Goal: Task Accomplishment & Management: Use online tool/utility

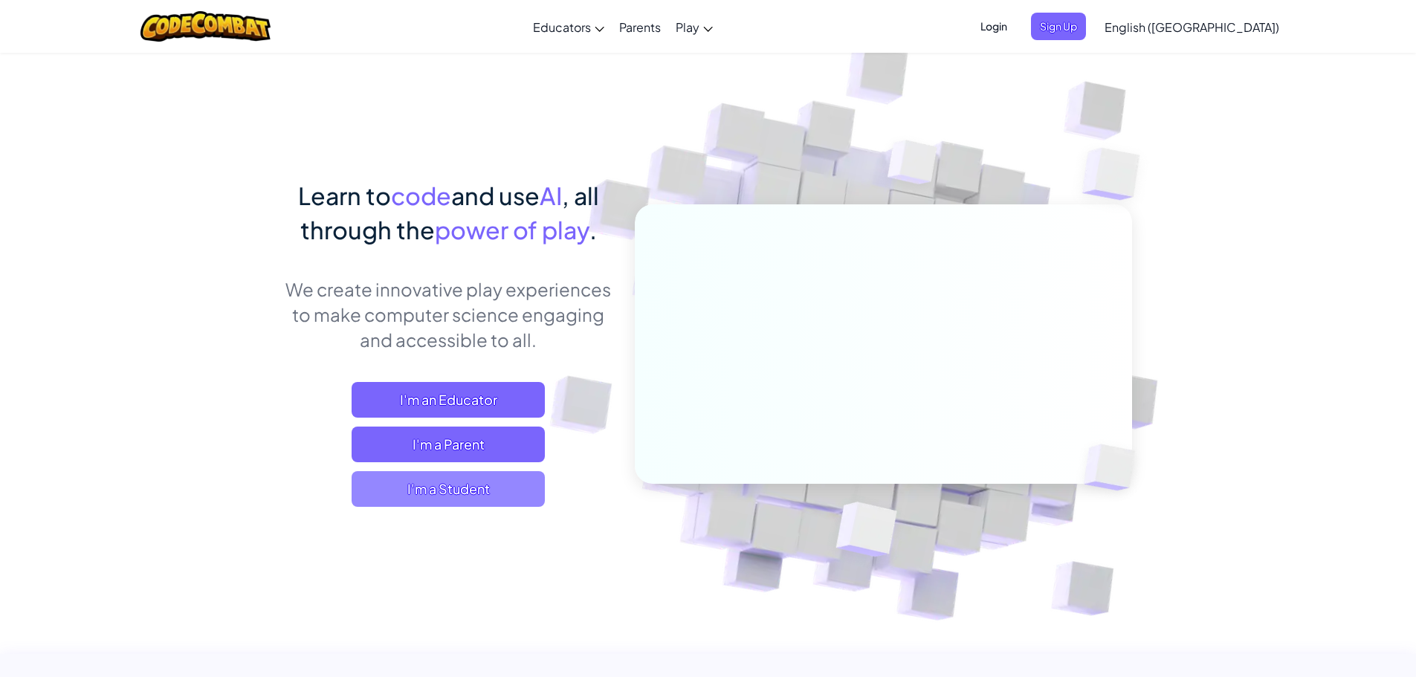
click at [508, 477] on span "I'm a Student" at bounding box center [448, 489] width 193 height 36
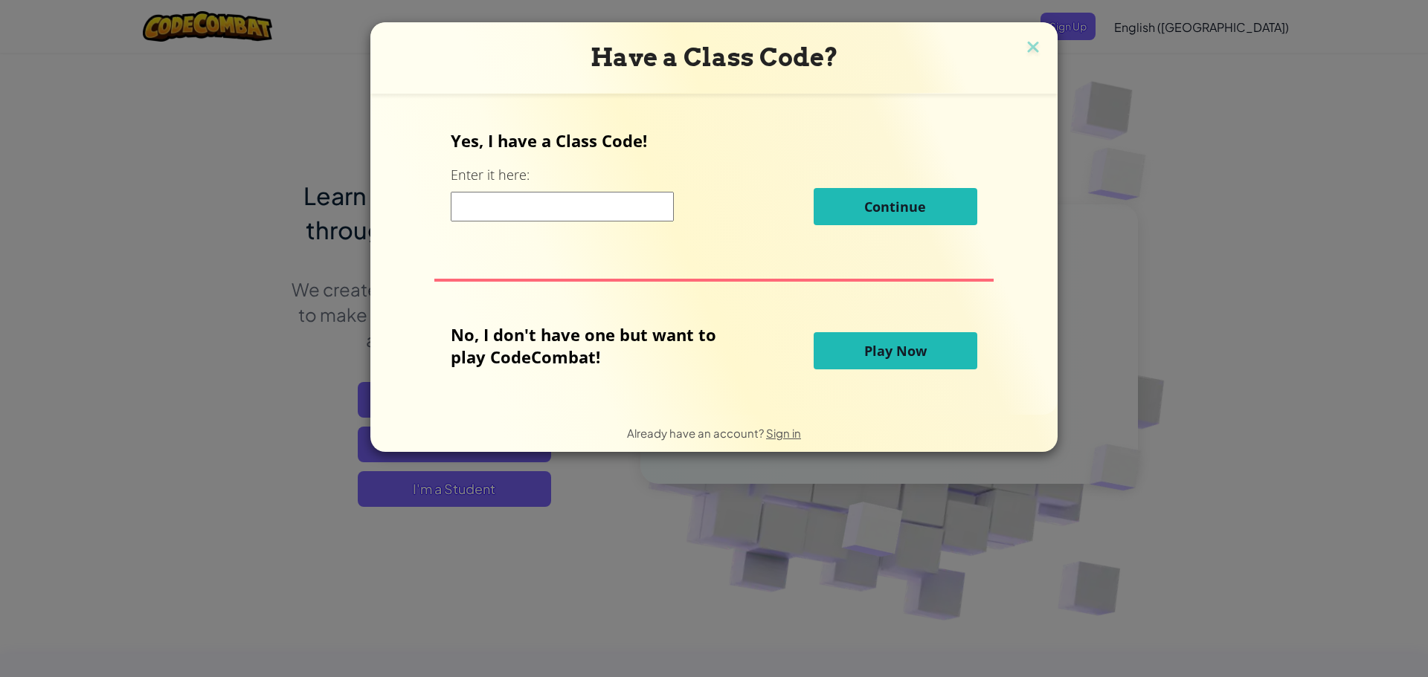
click at [584, 207] on input at bounding box center [562, 207] width 223 height 30
type input "BigSpoonGood"
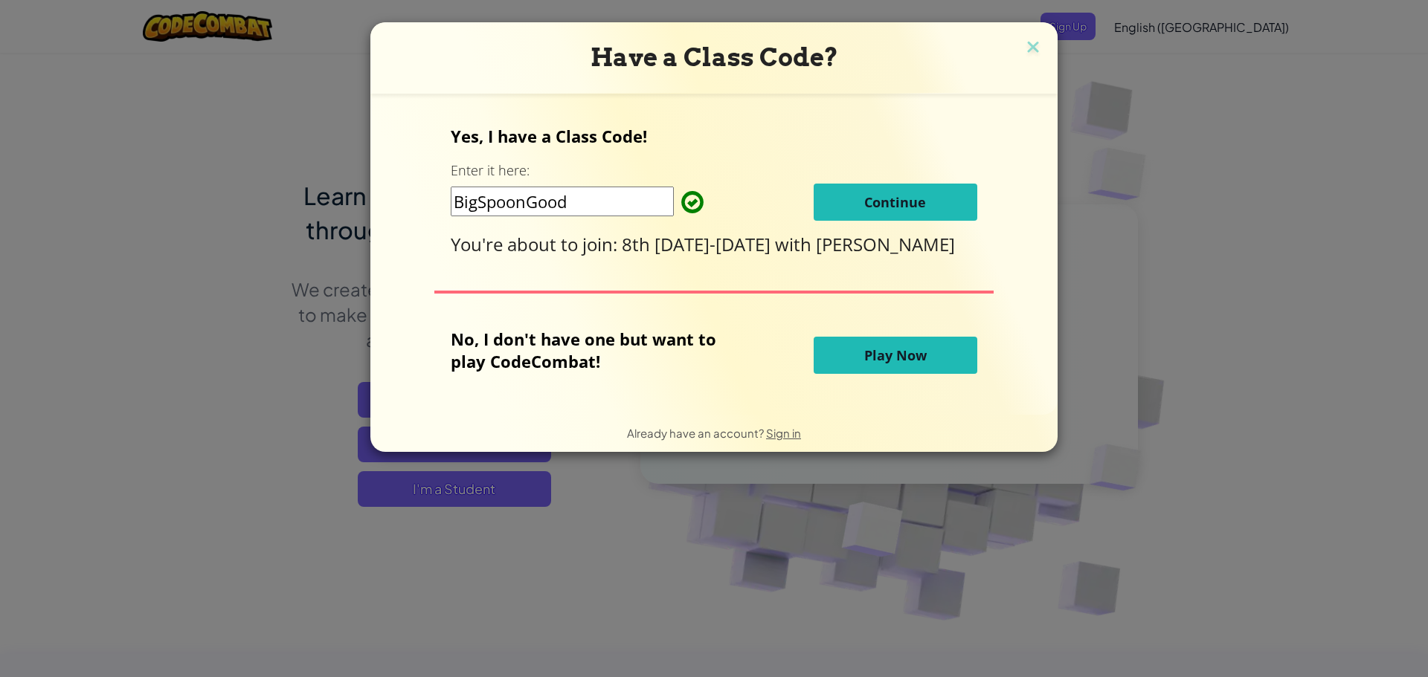
click at [877, 214] on button "Continue" at bounding box center [895, 202] width 164 height 37
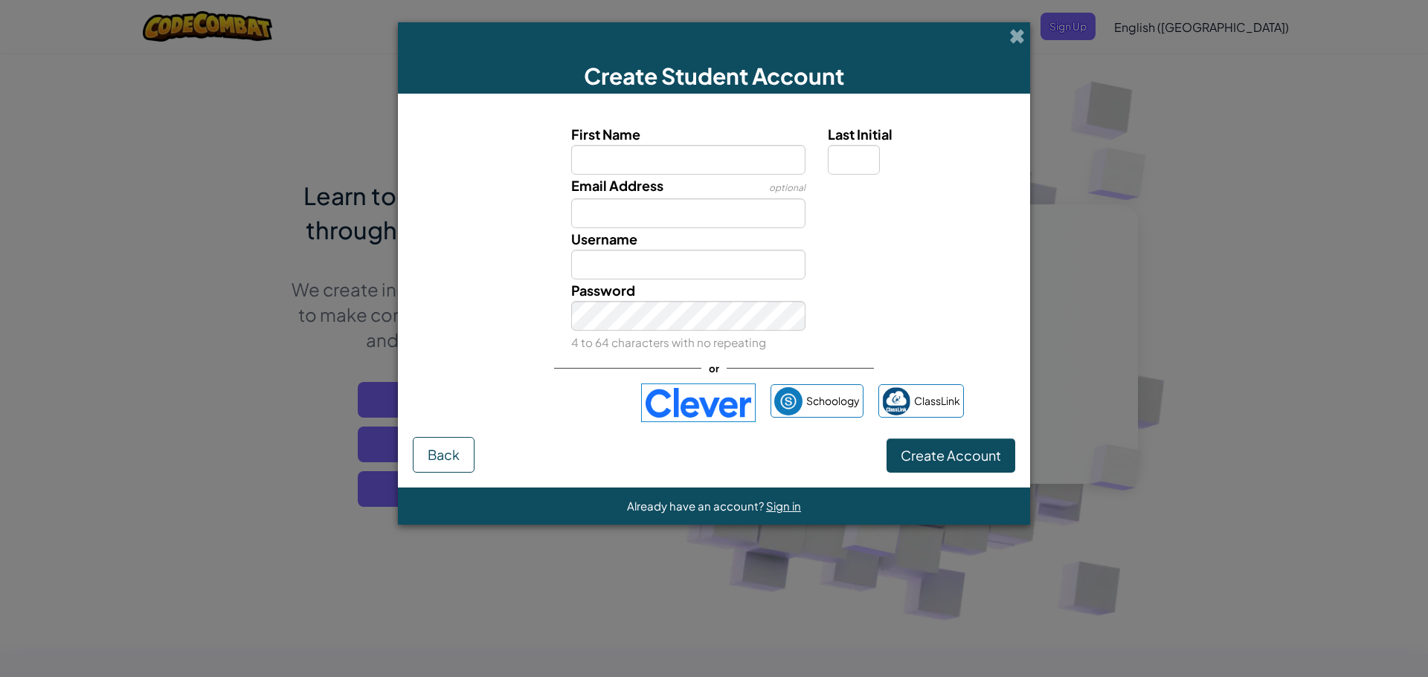
click at [714, 390] on img at bounding box center [698, 403] width 115 height 39
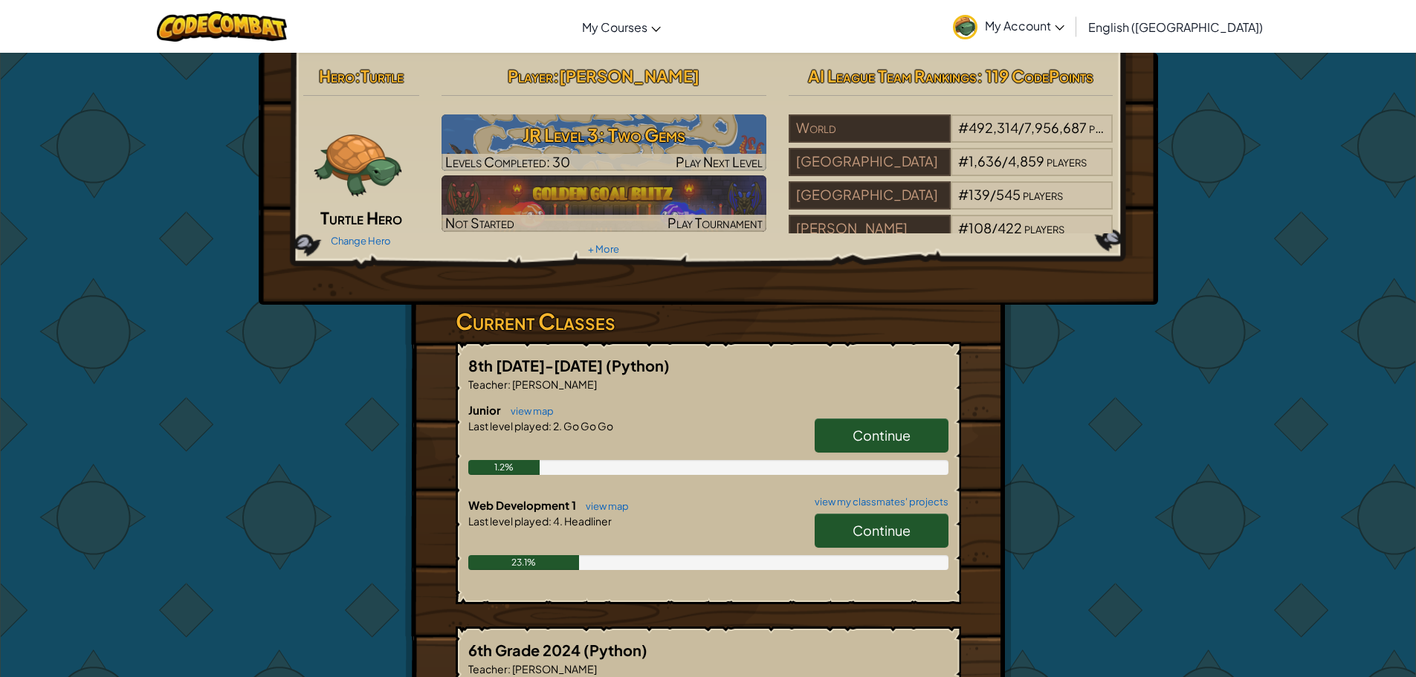
click at [843, 528] on link "Continue" at bounding box center [882, 531] width 134 height 34
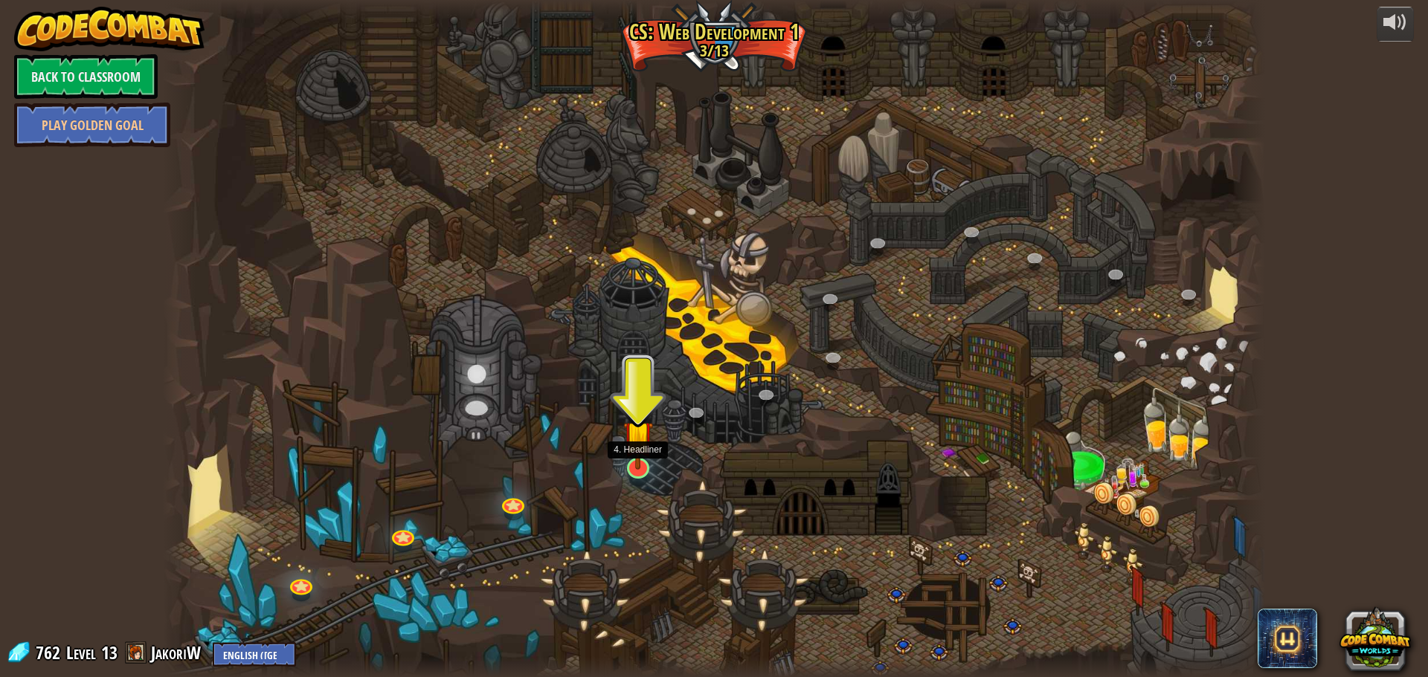
click at [628, 470] on div at bounding box center [638, 468] width 22 height 21
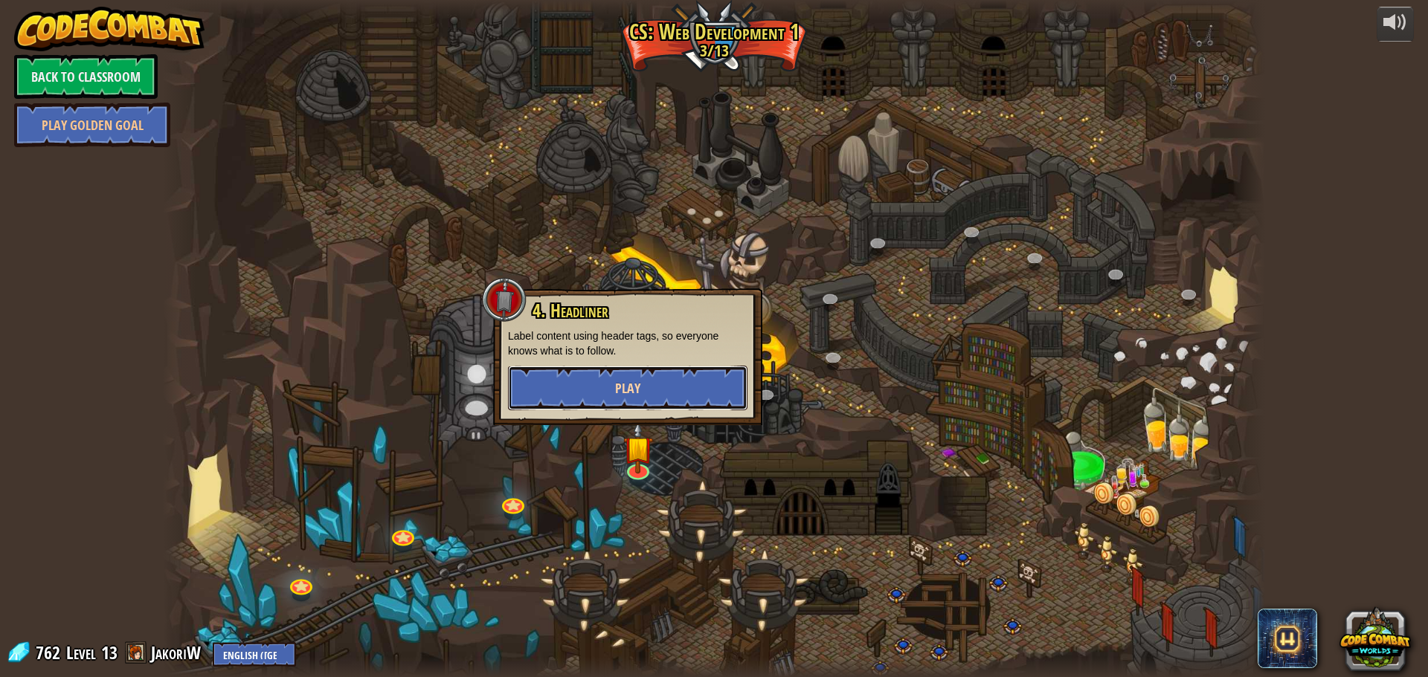
click at [618, 395] on span "Play" at bounding box center [627, 388] width 25 height 19
